Goal: Transaction & Acquisition: Subscribe to service/newsletter

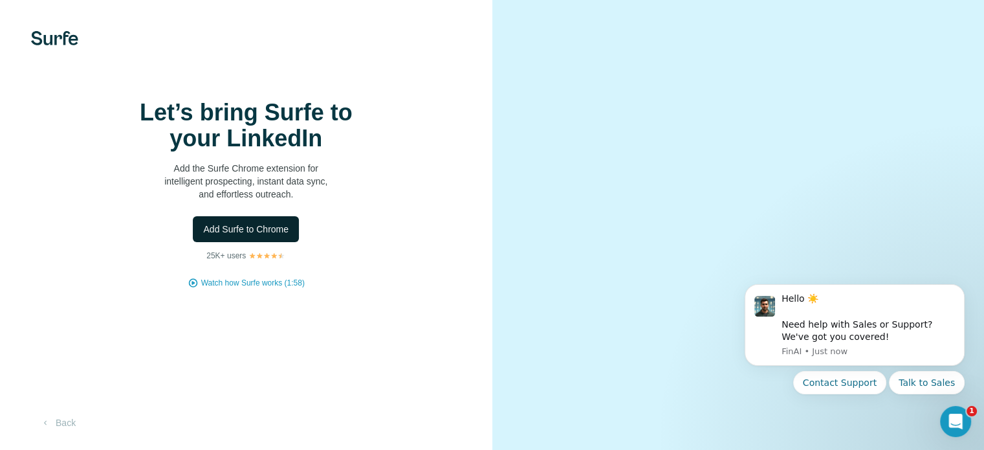
click at [267, 242] on button "Add Surfe to Chrome" at bounding box center [246, 229] width 106 height 26
